Goal: Transaction & Acquisition: Purchase product/service

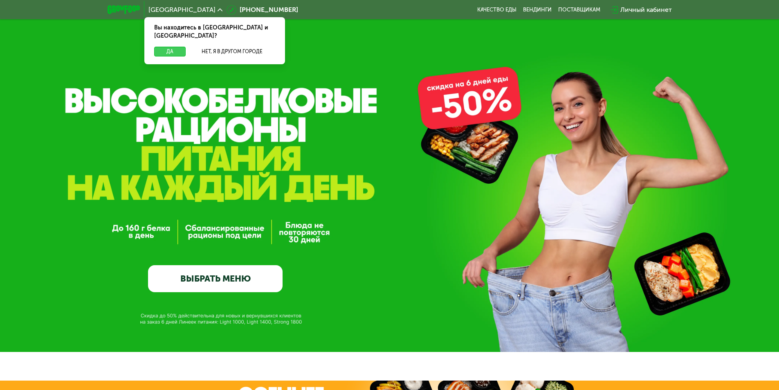
click at [177, 47] on button "Да" at bounding box center [169, 52] width 31 height 10
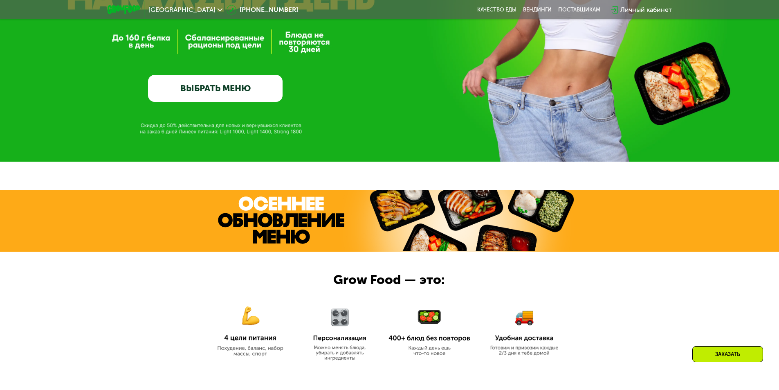
scroll to position [204, 0]
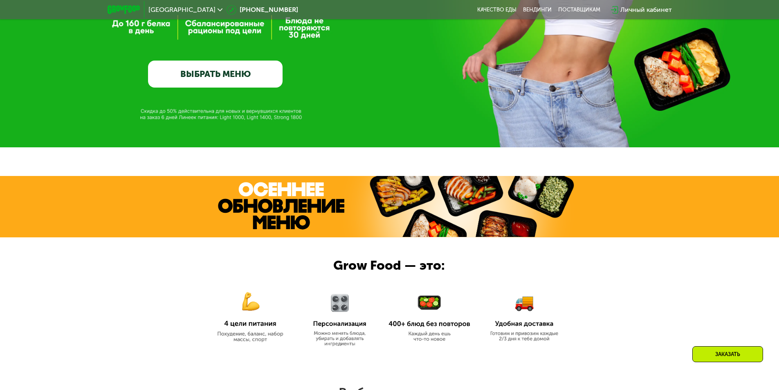
click at [229, 78] on link "ВЫБРАТЬ МЕНЮ" at bounding box center [215, 73] width 134 height 27
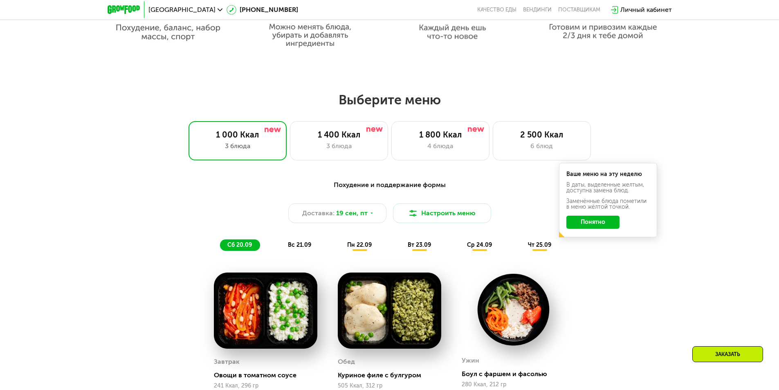
scroll to position [654, 0]
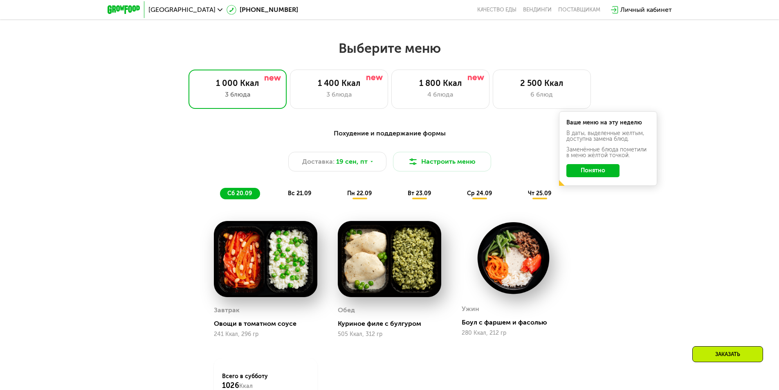
click at [296, 197] on span "вс 21.09" at bounding box center [299, 193] width 23 height 7
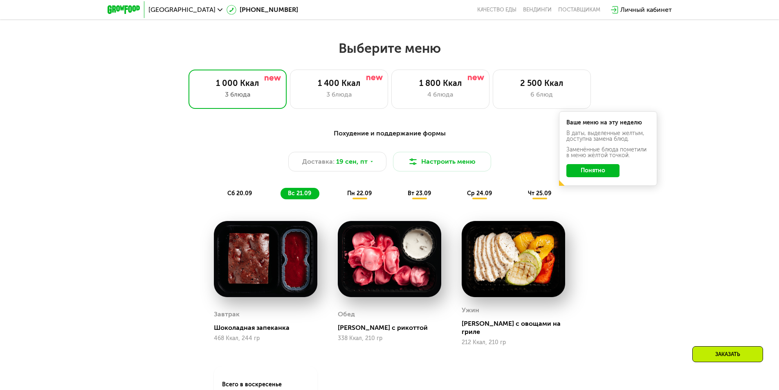
click at [355, 197] on span "пн 22.09" at bounding box center [359, 193] width 25 height 7
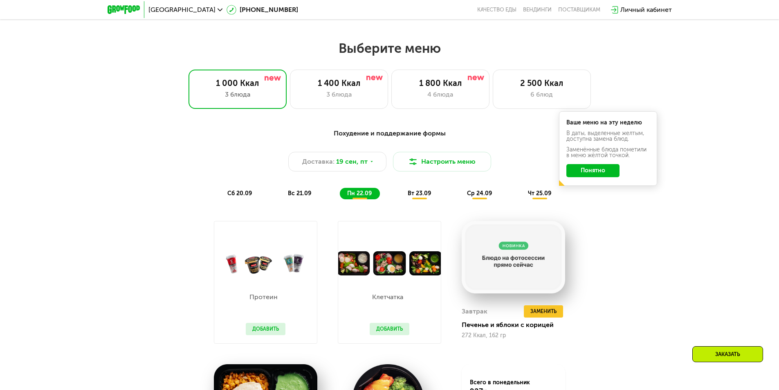
click at [421, 197] on span "вт 23.09" at bounding box center [418, 193] width 23 height 7
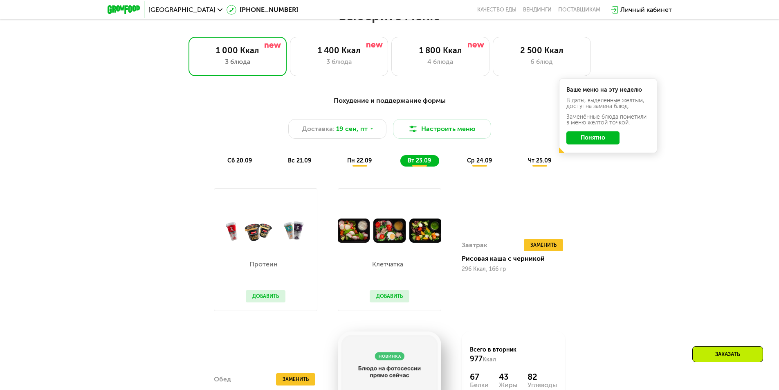
scroll to position [736, 0]
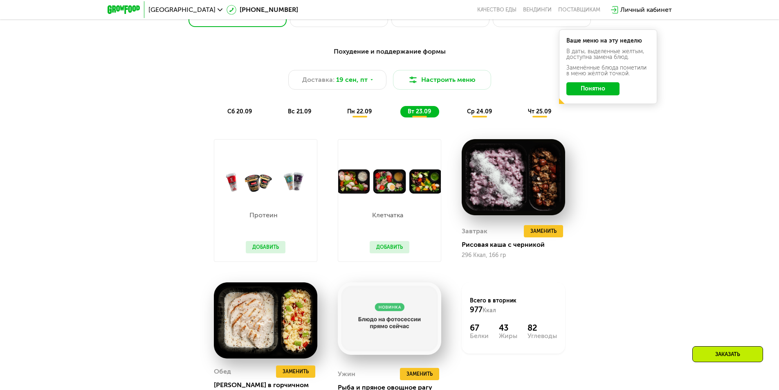
click at [351, 114] on span "пн 22.09" at bounding box center [359, 111] width 25 height 7
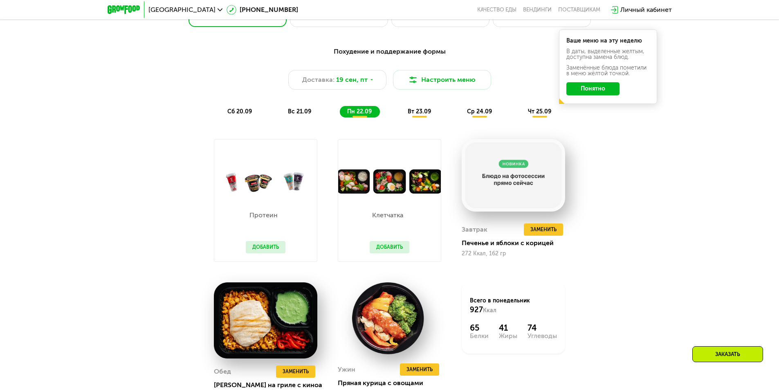
click at [422, 115] on span "вт 23.09" at bounding box center [418, 111] width 23 height 7
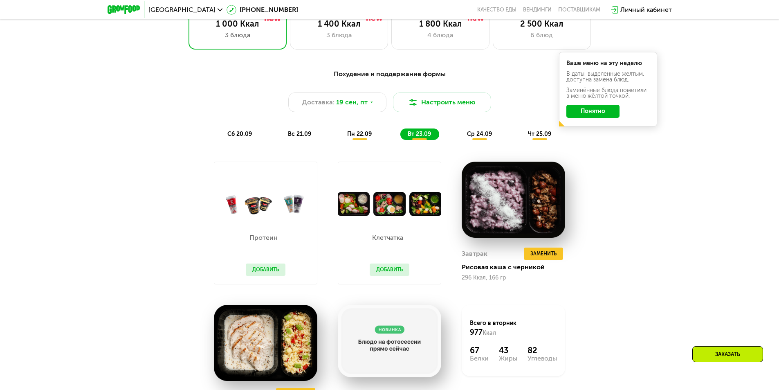
scroll to position [695, 0]
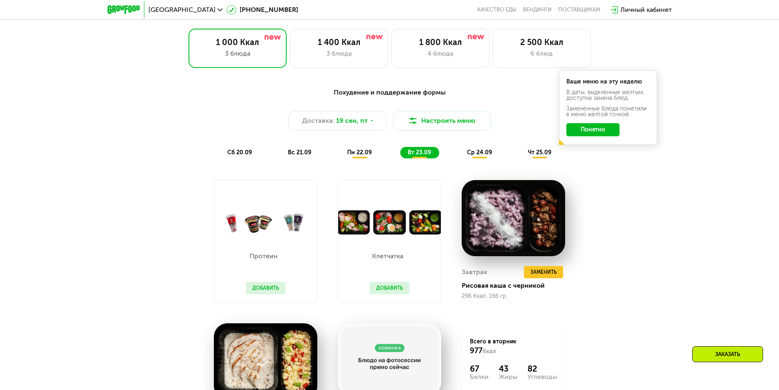
click at [476, 152] on span "ср 24.09" at bounding box center [479, 152] width 25 height 7
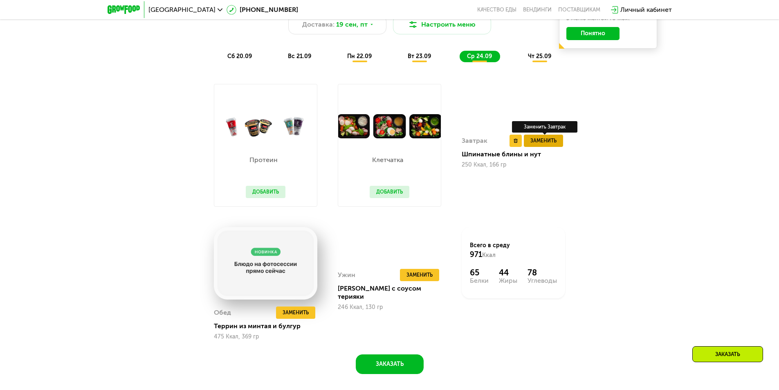
scroll to position [777, 0]
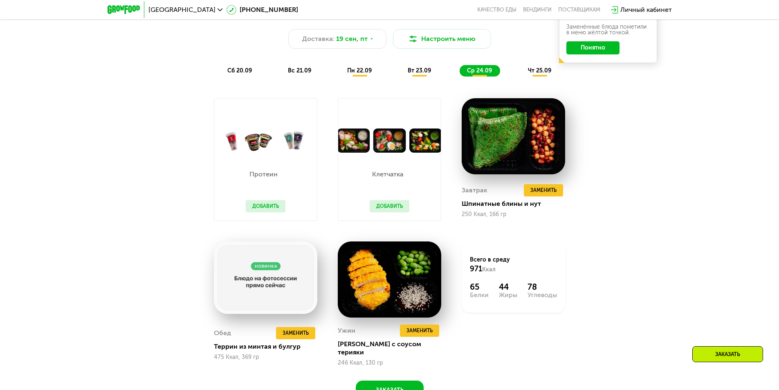
click at [476, 74] on span "ср 24.09" at bounding box center [479, 70] width 25 height 7
click at [536, 74] on span "чт 25.09" at bounding box center [539, 70] width 23 height 7
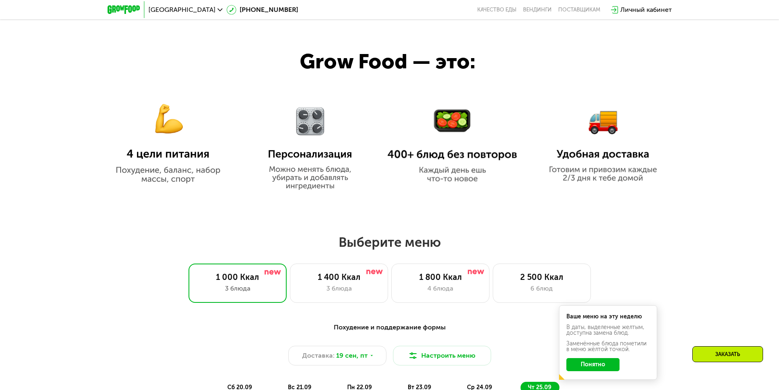
scroll to position [572, 0]
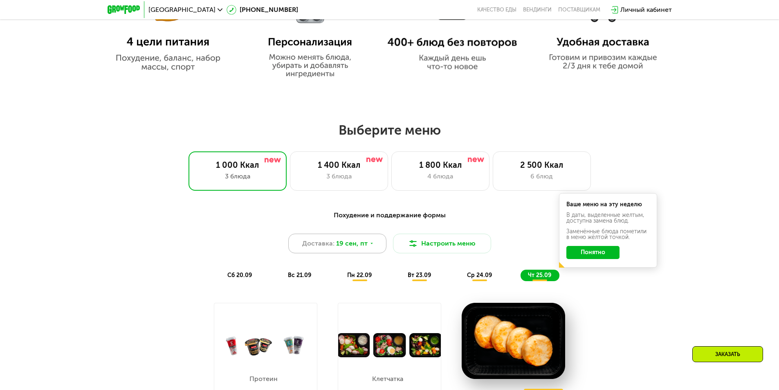
click at [371, 244] on icon at bounding box center [371, 243] width 5 height 5
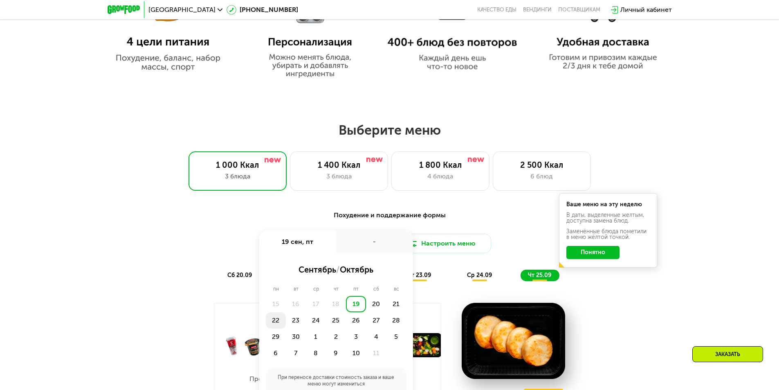
click at [277, 321] on div "22" at bounding box center [276, 320] width 20 height 16
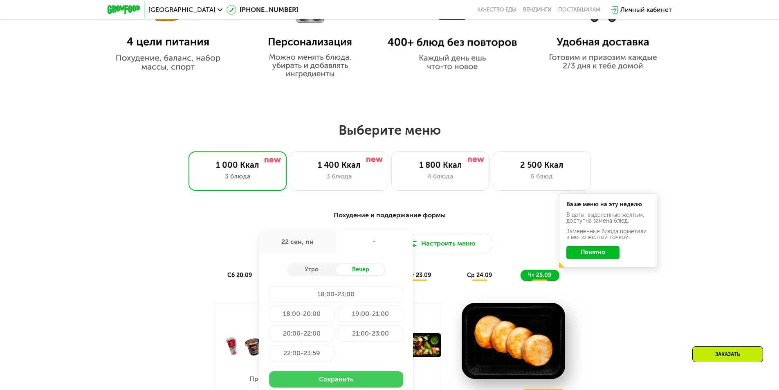
click at [320, 381] on button "Сохранить" at bounding box center [336, 379] width 134 height 16
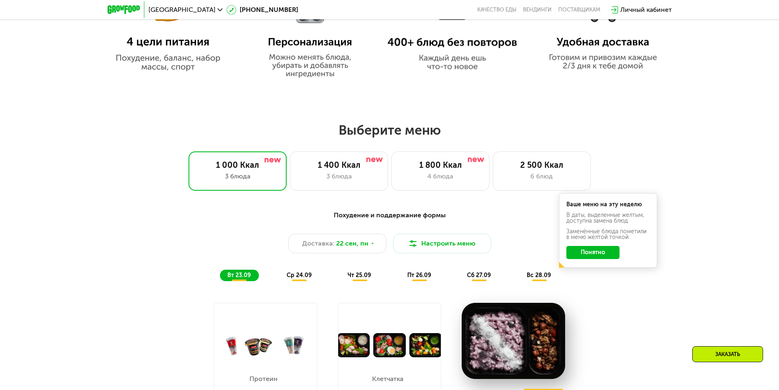
click at [478, 277] on span "сб 27.09" at bounding box center [479, 274] width 24 height 7
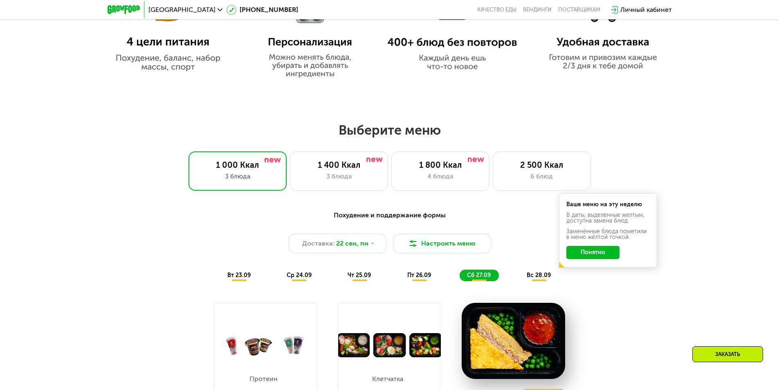
click at [538, 278] on span "вс 28.09" at bounding box center [538, 274] width 24 height 7
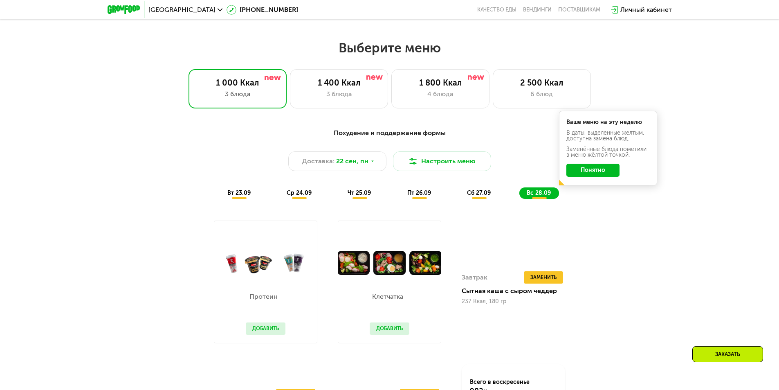
scroll to position [613, 0]
